Goal: Information Seeking & Learning: Learn about a topic

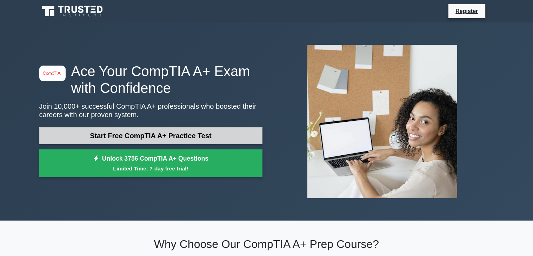
click at [133, 137] on link "Start Free CompTIA A+ Practice Test" at bounding box center [150, 135] width 223 height 17
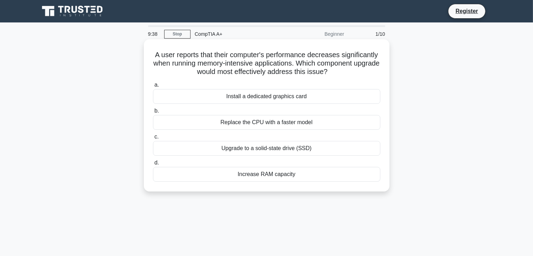
click at [278, 148] on div "Upgrade to a solid-state drive (SSD)" at bounding box center [266, 148] width 227 height 15
click at [153, 139] on input "c. Upgrade to a solid-state drive (SSD)" at bounding box center [153, 137] width 0 height 5
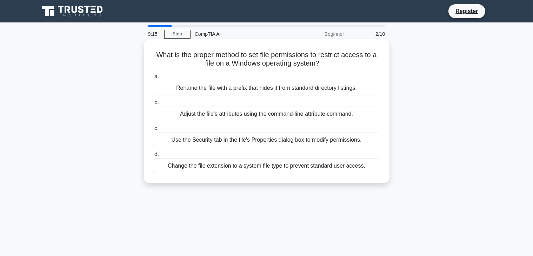
click at [268, 140] on div "Use the Security tab in the file's Properties dialog box to modify permissions." at bounding box center [266, 140] width 227 height 15
click at [153, 131] on input "c. Use the Security tab in the file's Properties dialog box to modify permissio…" at bounding box center [153, 128] width 0 height 5
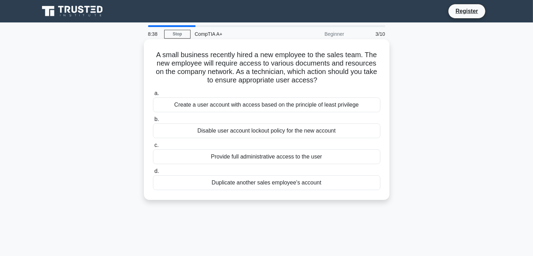
click at [320, 107] on div "Create a user account with access based on the principle of least privilege" at bounding box center [266, 105] width 227 height 15
click at [153, 96] on input "a. Create a user account with access based on the principle of least privilege" at bounding box center [153, 93] width 0 height 5
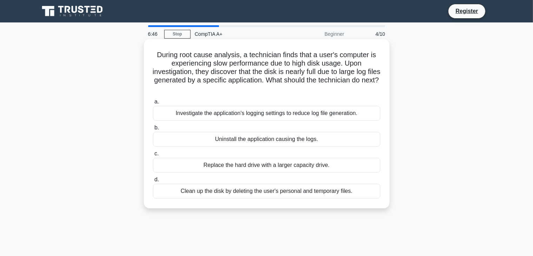
click at [284, 166] on div "Replace the hard drive with a larger capacity drive." at bounding box center [266, 165] width 227 height 15
click at [153, 156] on input "c. Replace the hard drive with a larger capacity drive." at bounding box center [153, 154] width 0 height 5
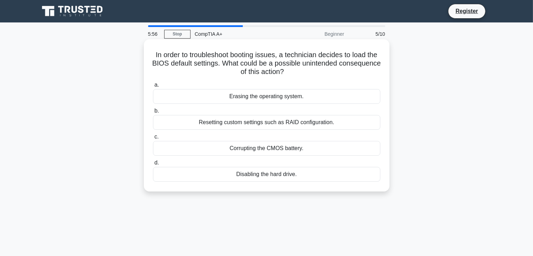
click at [310, 127] on div "Resetting custom settings such as RAID configuration." at bounding box center [266, 122] width 227 height 15
click at [153, 113] on input "b. Resetting custom settings such as RAID configuration." at bounding box center [153, 111] width 0 height 5
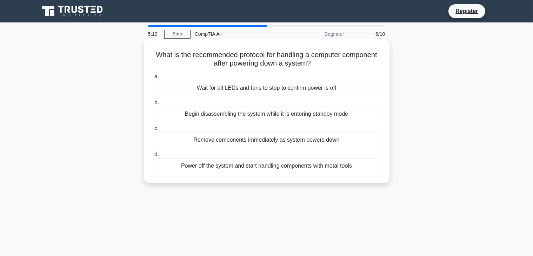
click at [339, 91] on div "Wait for all LEDs and fans to stop to confirm power is off" at bounding box center [266, 88] width 227 height 15
click at [153, 79] on input "a. Wait for all LEDs and fans to stop to confirm power is off" at bounding box center [153, 76] width 0 height 5
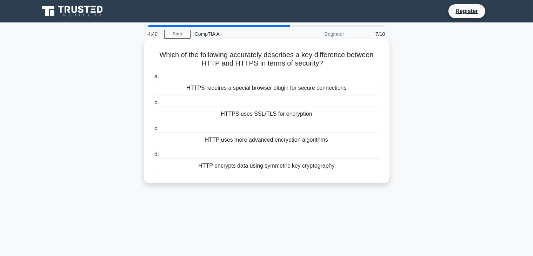
click at [298, 116] on div "HTTPS uses SSL/TLS for encryption" at bounding box center [266, 114] width 227 height 15
click at [153, 105] on input "b. HTTPS uses SSL/TLS for encryption" at bounding box center [153, 102] width 0 height 5
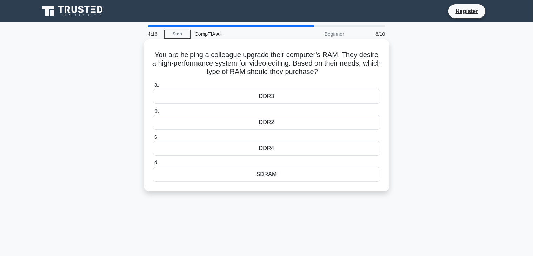
click at [270, 175] on div "SDRAM" at bounding box center [266, 174] width 227 height 15
click at [153, 165] on input "d. SDRAM" at bounding box center [153, 163] width 0 height 5
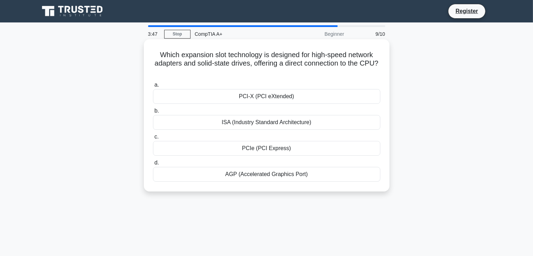
click at [272, 149] on div "PCIe (PCI Express)" at bounding box center [266, 148] width 227 height 15
click at [153, 139] on input "c. PCIe (PCI Express)" at bounding box center [153, 137] width 0 height 5
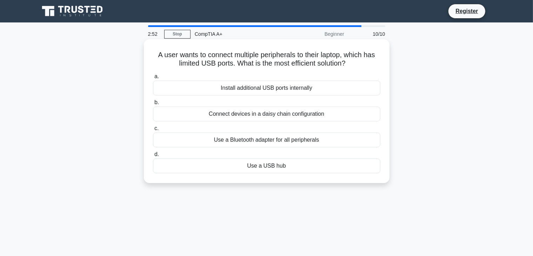
click at [332, 140] on div "Use a Bluetooth adapter for all peripherals" at bounding box center [266, 140] width 227 height 15
click at [153, 131] on input "c. Use a Bluetooth adapter for all peripherals" at bounding box center [153, 128] width 0 height 5
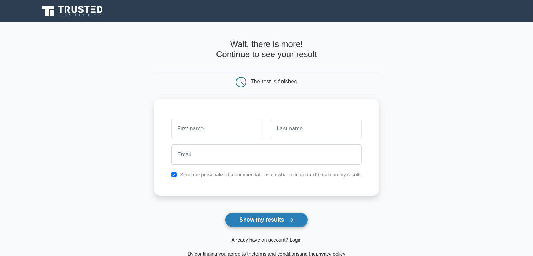
click at [256, 219] on button "Show my results" at bounding box center [266, 220] width 83 height 15
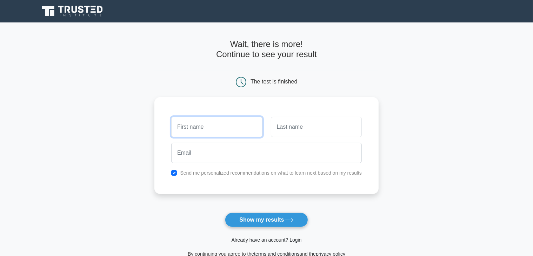
click at [220, 126] on input "text" at bounding box center [216, 127] width 91 height 20
type input "king"
click at [283, 129] on input "text" at bounding box center [316, 127] width 91 height 20
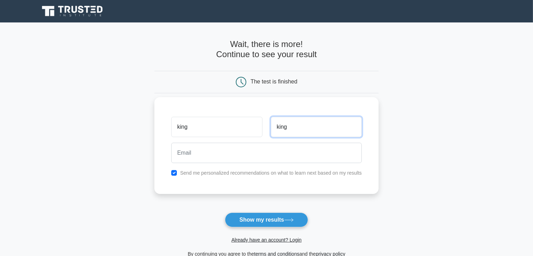
type input "king"
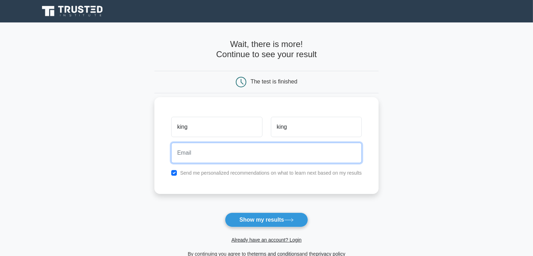
click at [249, 156] on input "email" at bounding box center [266, 153] width 190 height 20
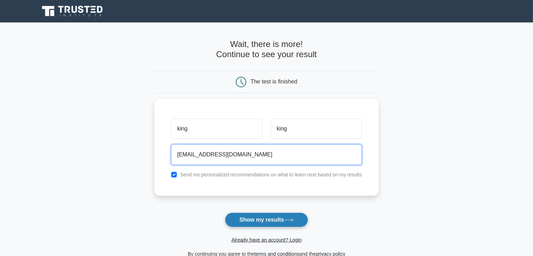
type input "kinlo4u@gmail.com"
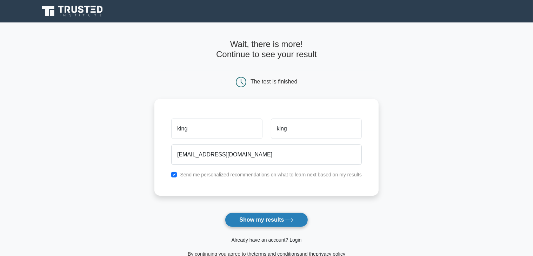
click at [255, 221] on button "Show my results" at bounding box center [266, 220] width 83 height 15
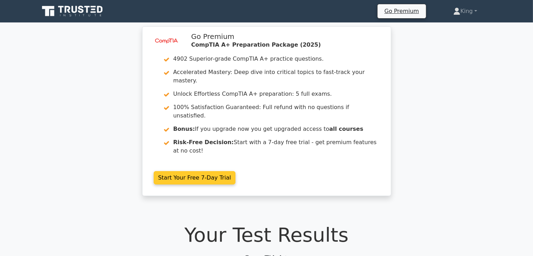
click at [193, 171] on link "Start Your Free 7-Day Trial" at bounding box center [195, 177] width 82 height 13
